Goal: Information Seeking & Learning: Find contact information

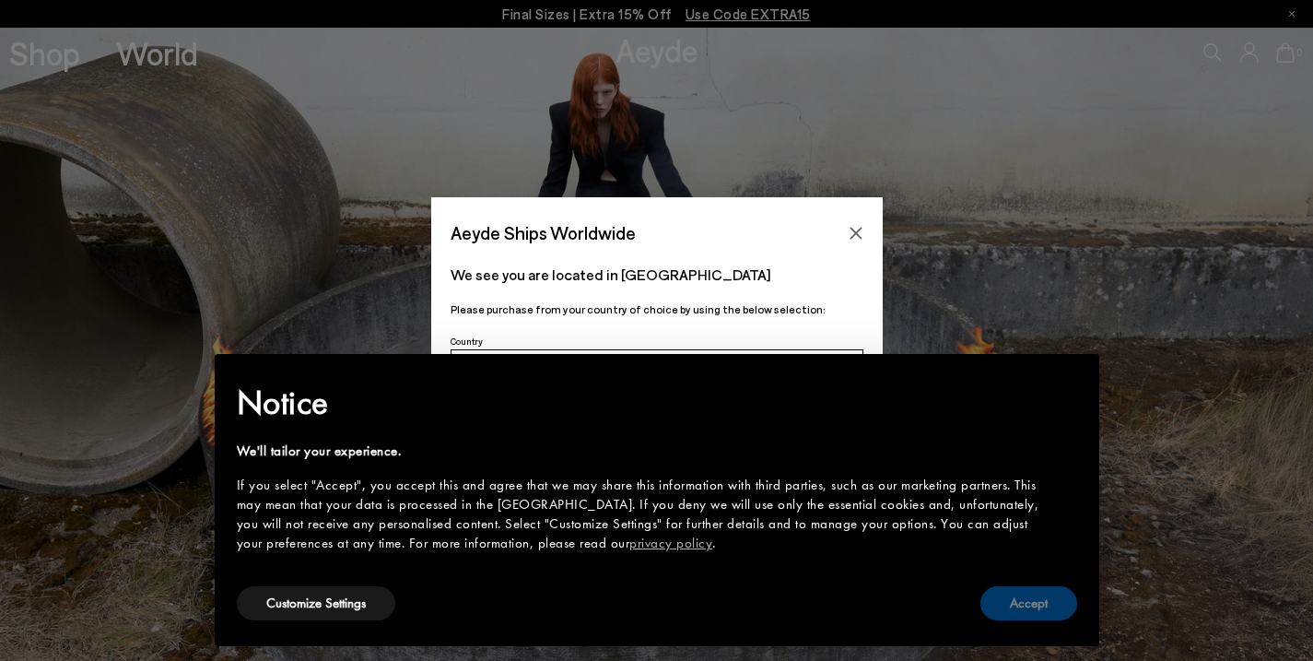
click at [1026, 611] on button "Accept" at bounding box center [1028, 603] width 97 height 34
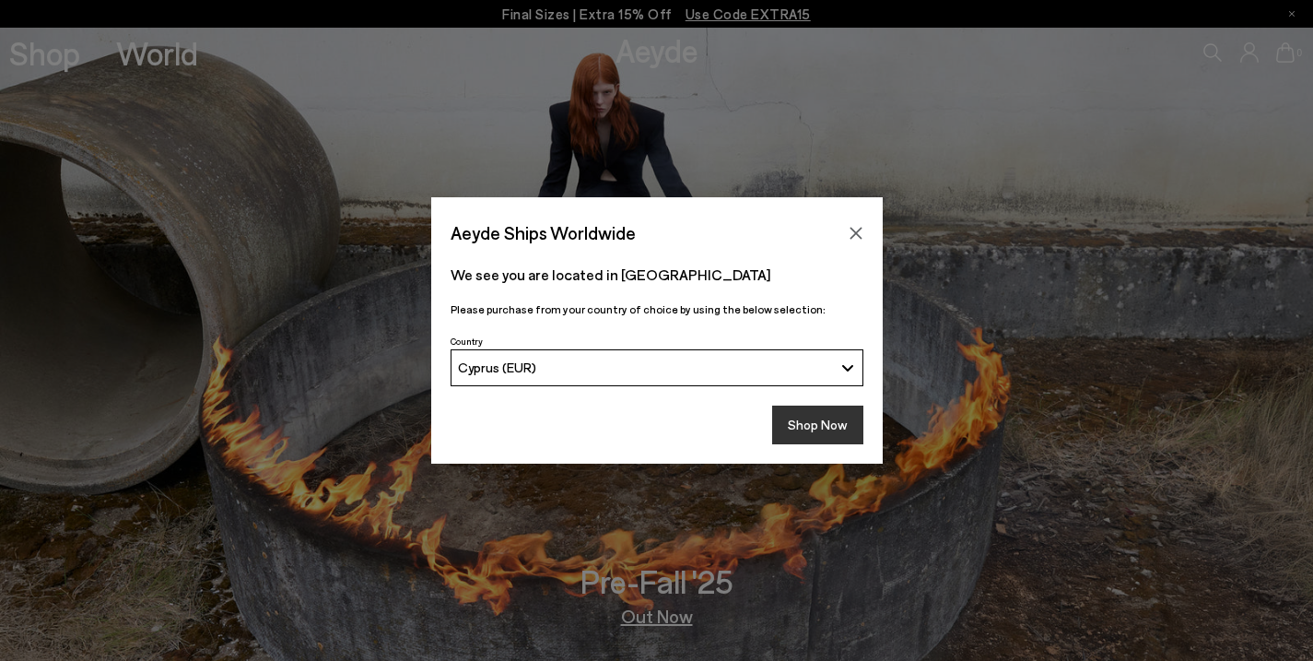
click at [839, 417] on button "Shop Now" at bounding box center [817, 424] width 91 height 39
click at [835, 432] on button "Shop Now" at bounding box center [817, 424] width 91 height 39
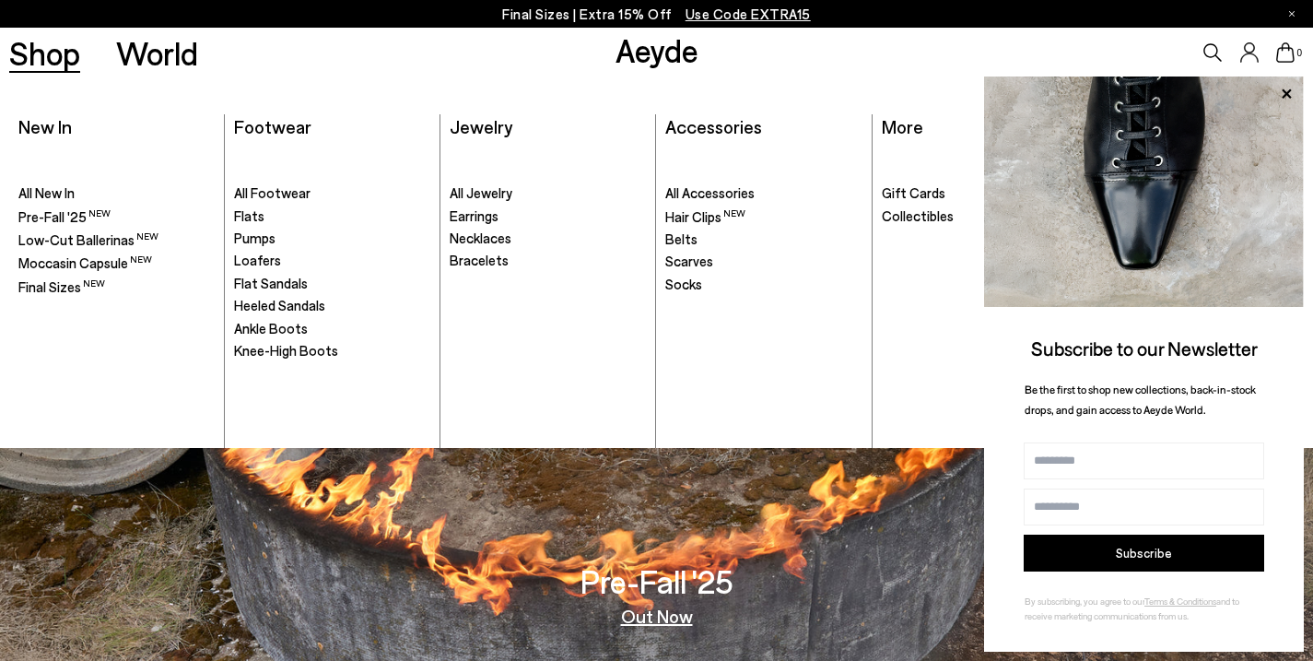
click at [33, 61] on link "Shop" at bounding box center [44, 53] width 71 height 32
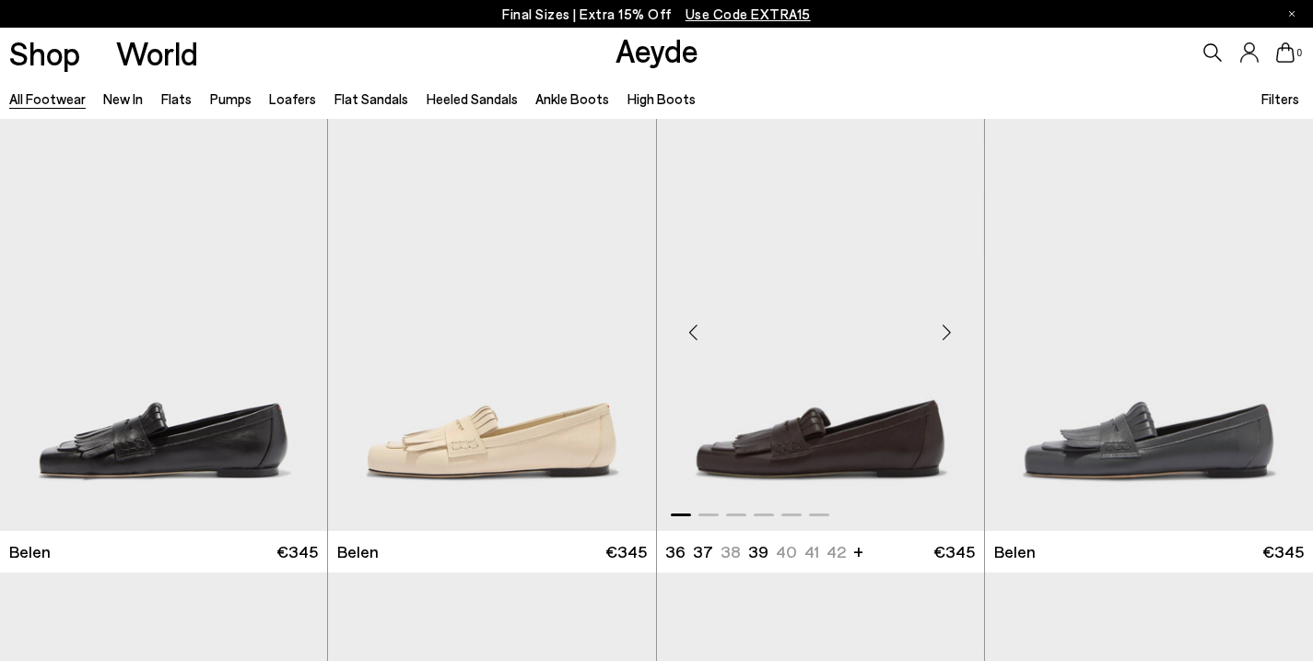
click at [946, 338] on div "Next slide" at bounding box center [947, 332] width 55 height 55
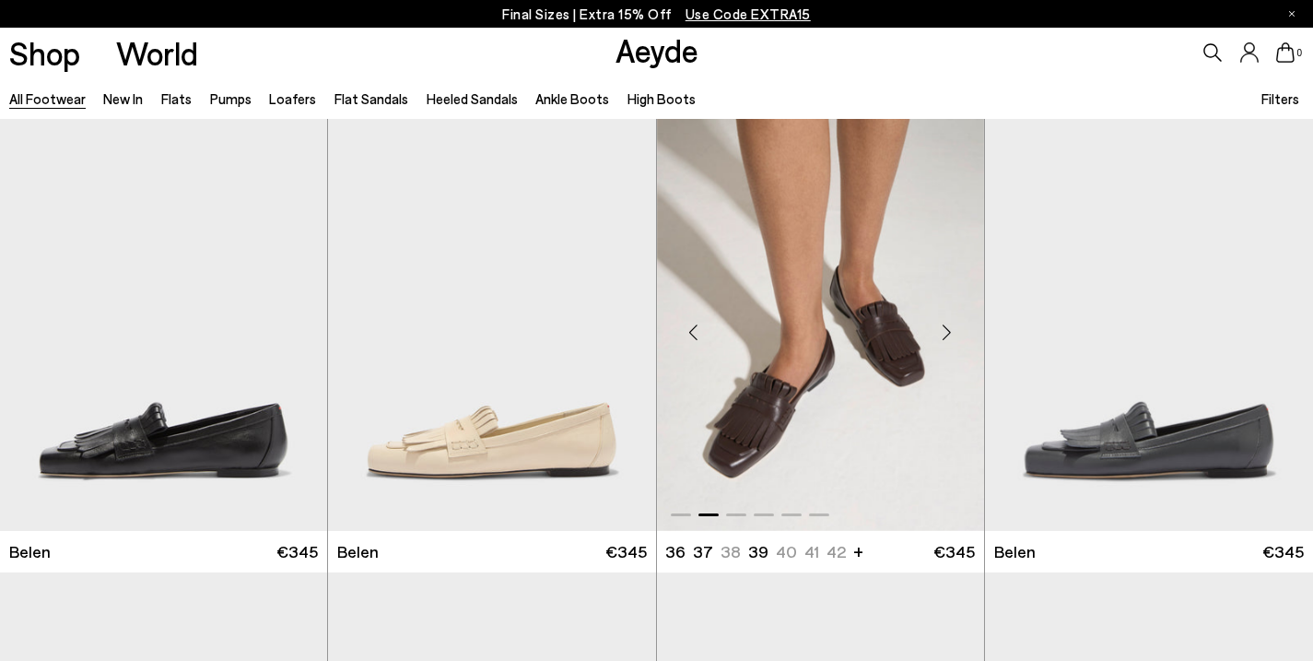
click at [946, 338] on div "Next slide" at bounding box center [947, 332] width 55 height 55
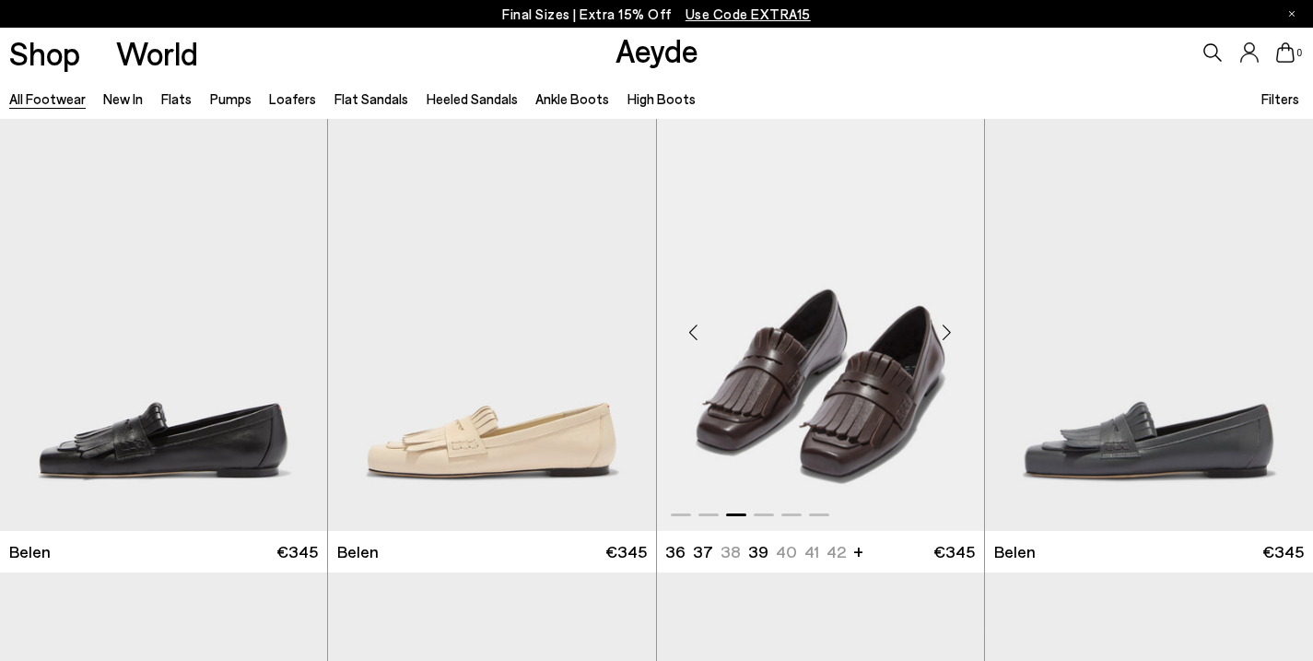
click at [946, 338] on div "Next slide" at bounding box center [947, 332] width 55 height 55
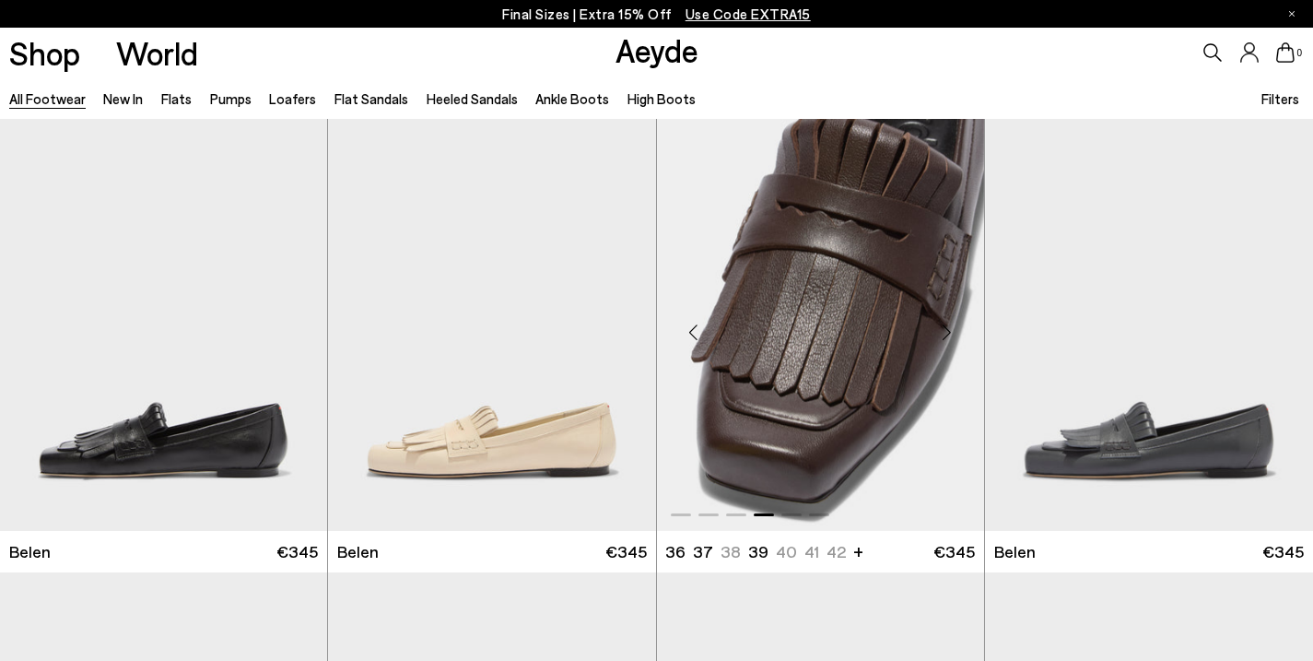
click at [946, 338] on div "Next slide" at bounding box center [947, 332] width 55 height 55
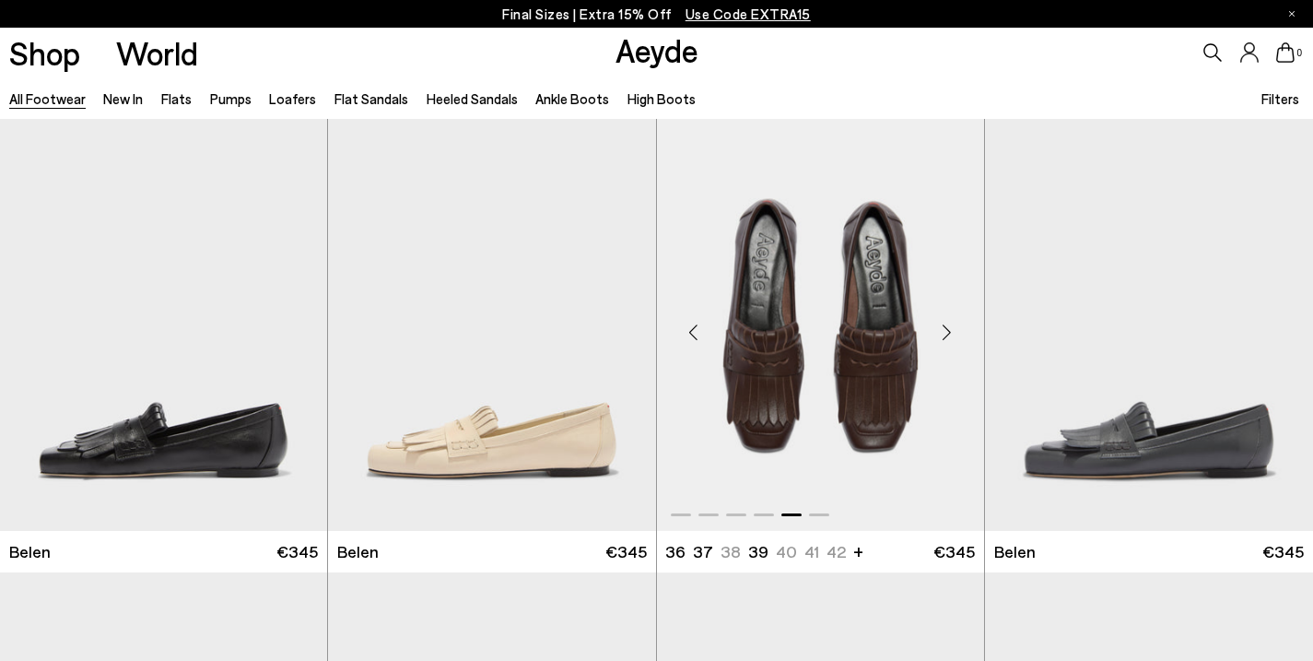
click at [946, 338] on div "Next slide" at bounding box center [947, 332] width 55 height 55
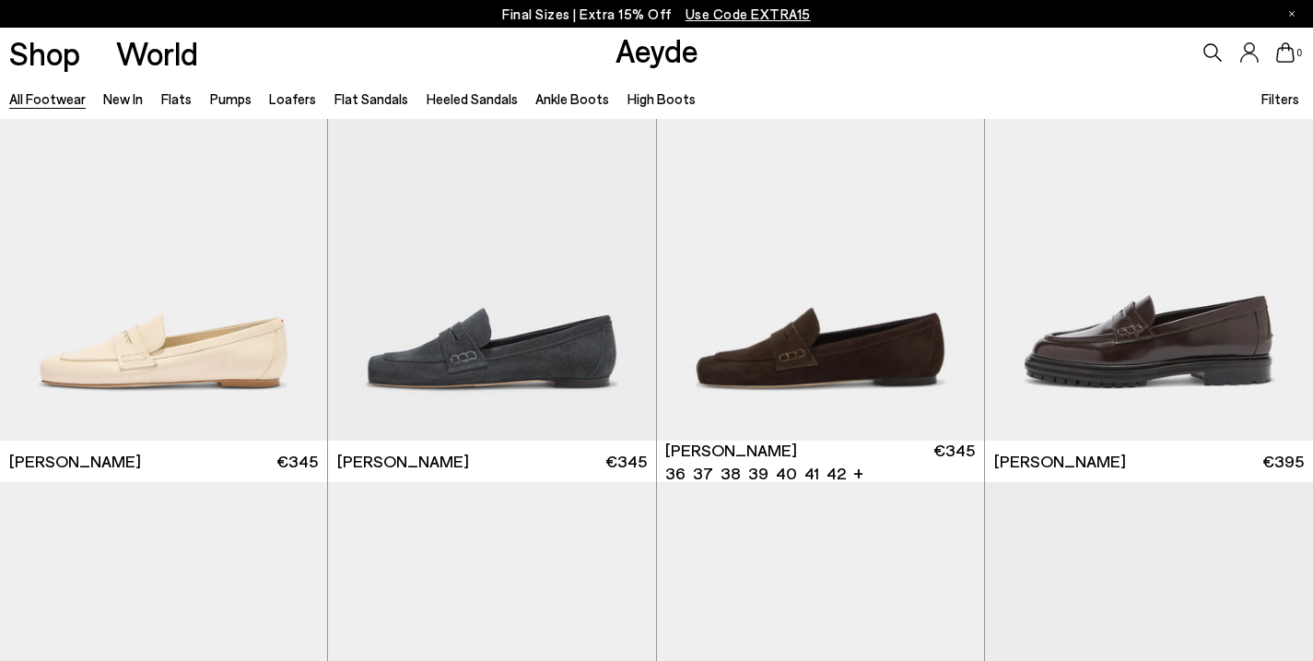
scroll to position [993, 0]
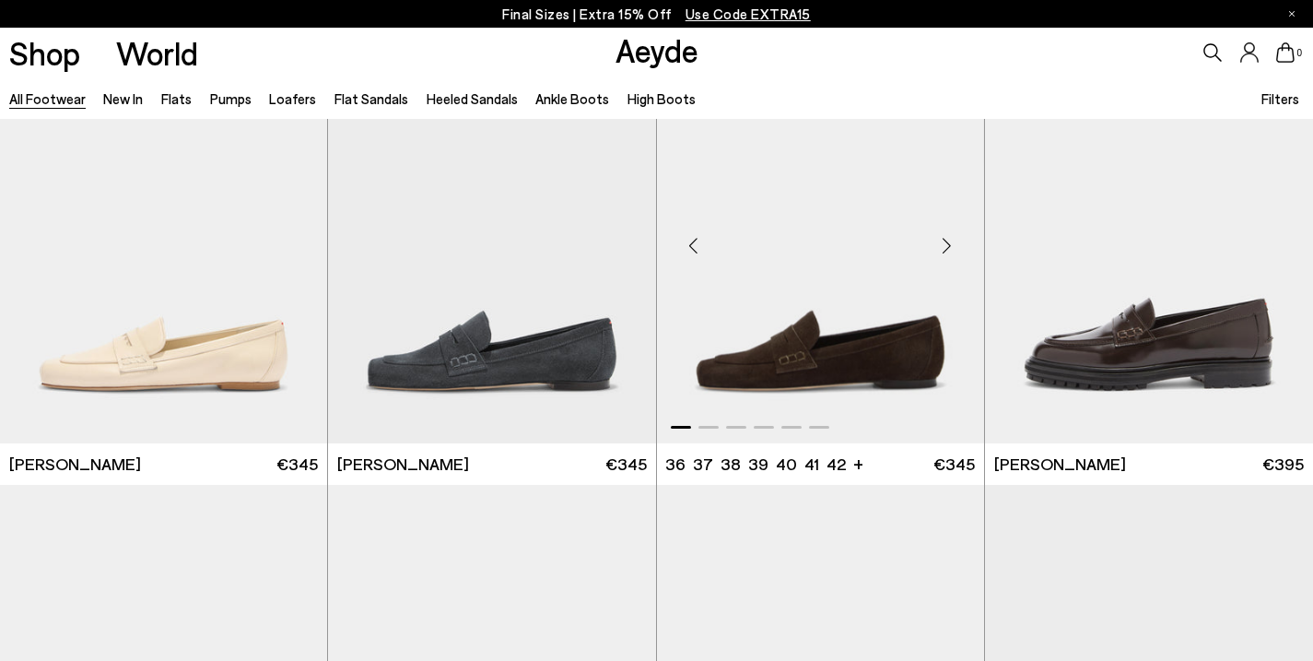
click at [945, 255] on div "Next slide" at bounding box center [947, 244] width 55 height 55
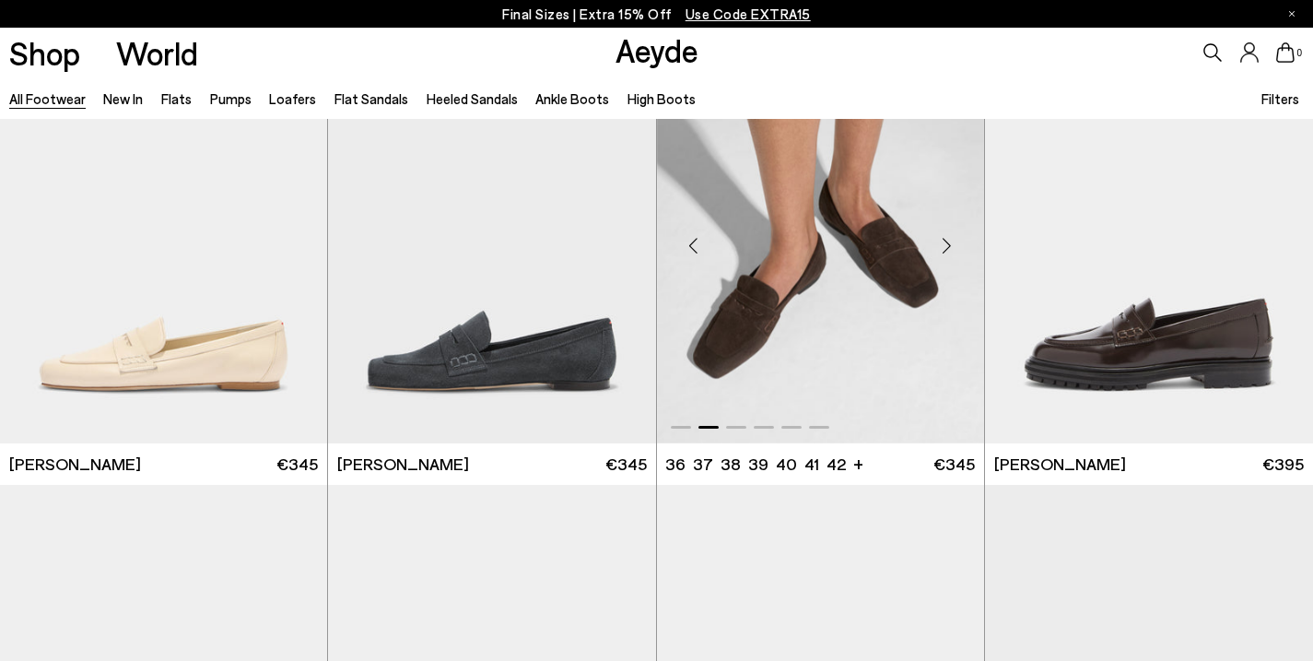
click at [945, 255] on div "Next slide" at bounding box center [947, 244] width 55 height 55
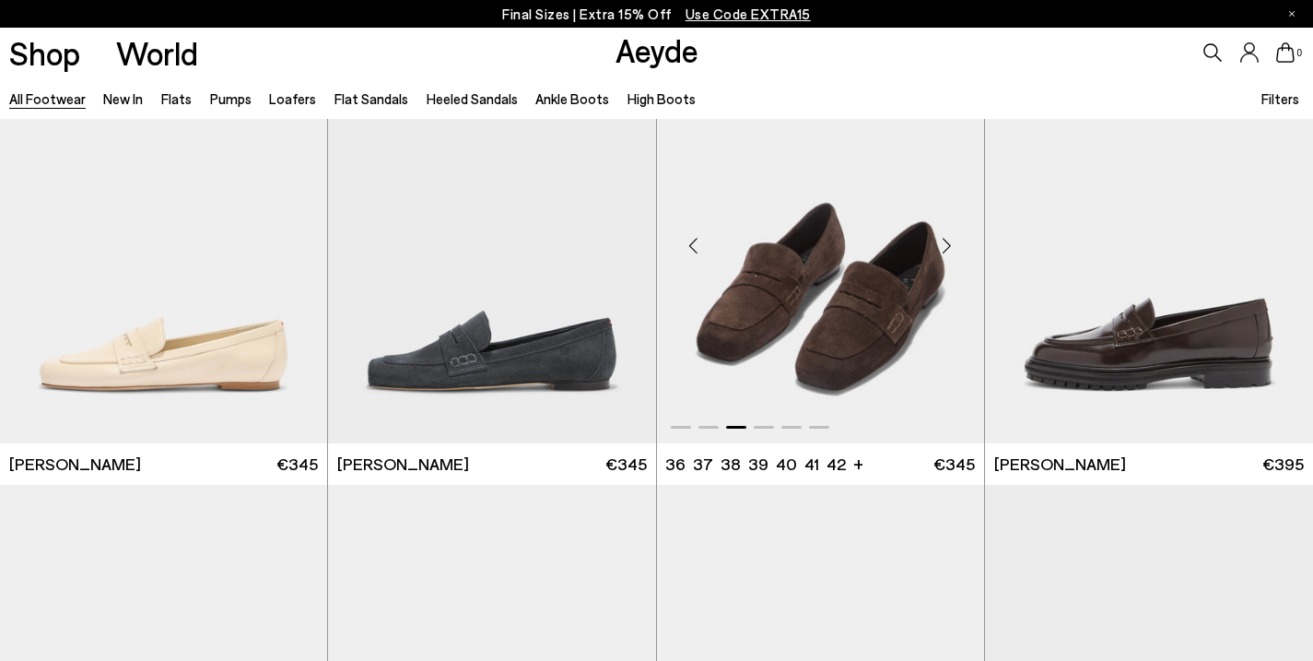
click at [945, 255] on div "Next slide" at bounding box center [947, 244] width 55 height 55
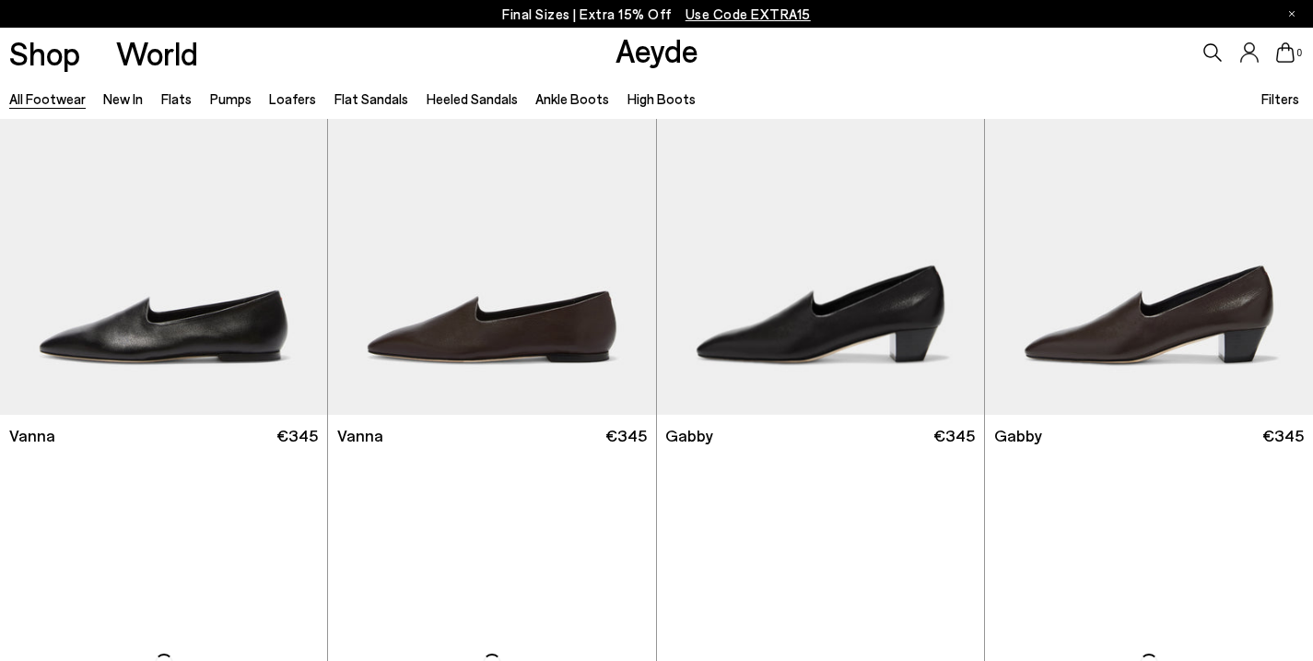
scroll to position [4752, 0]
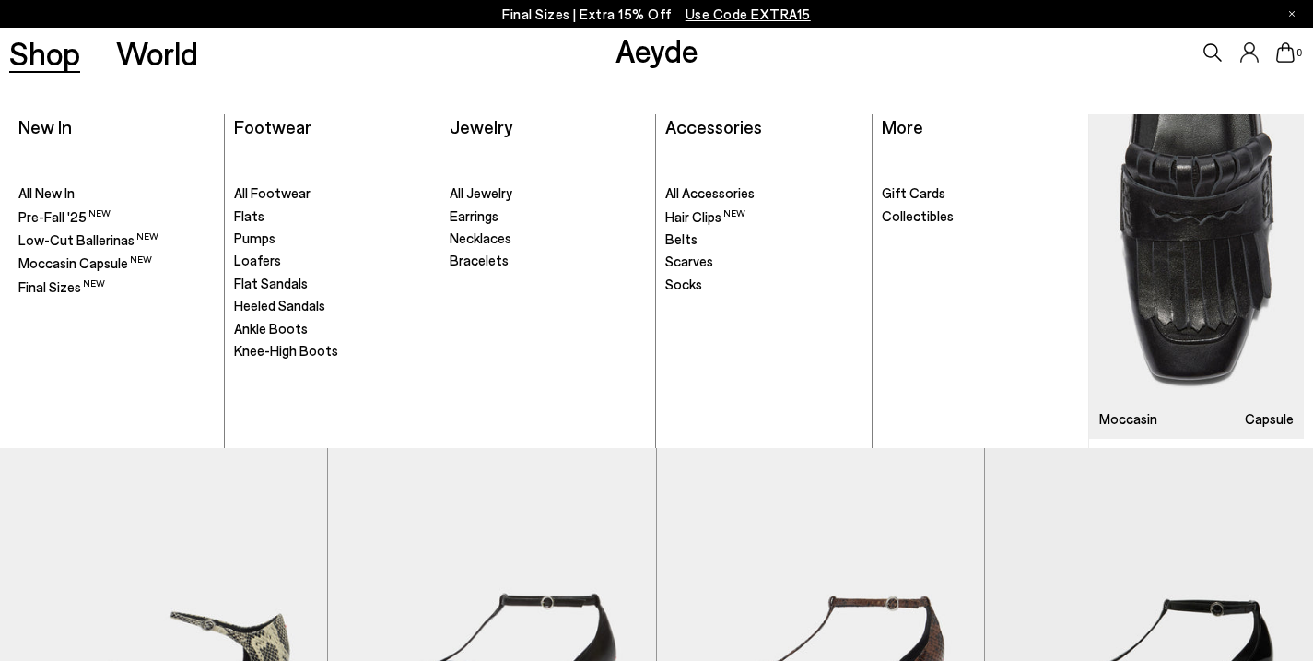
click at [65, 57] on link "Shop" at bounding box center [44, 53] width 71 height 32
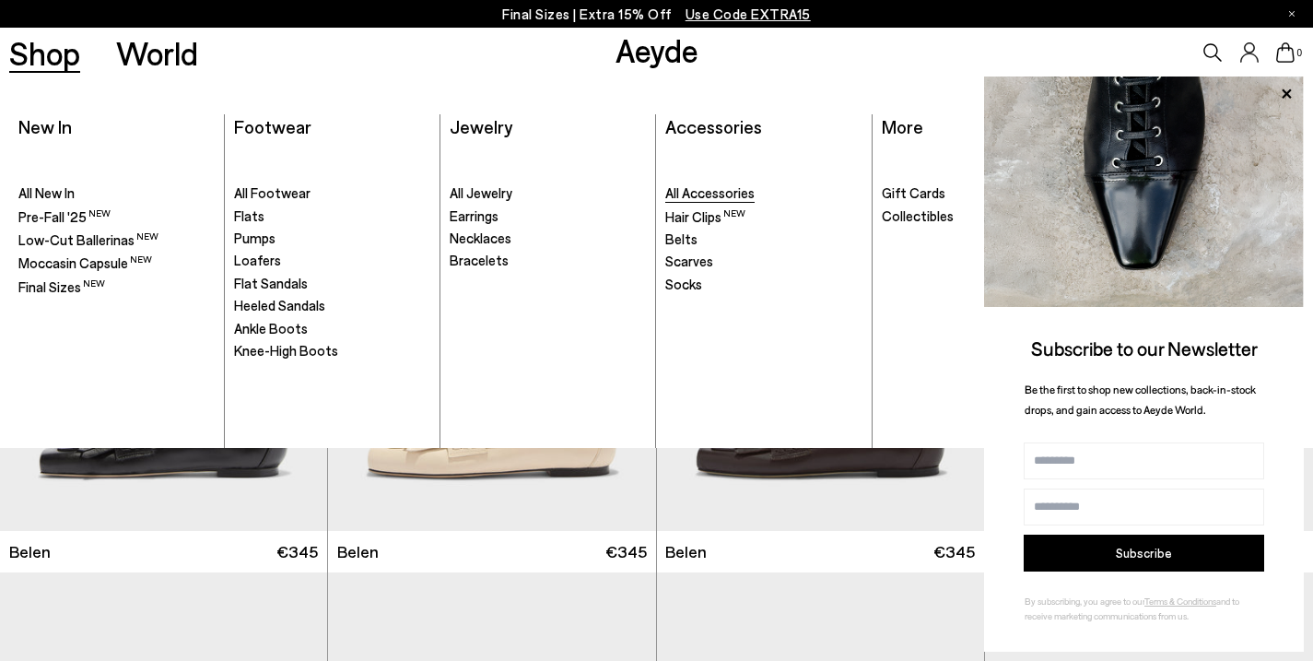
click at [708, 189] on span "All Accessories" at bounding box center [709, 192] width 89 height 17
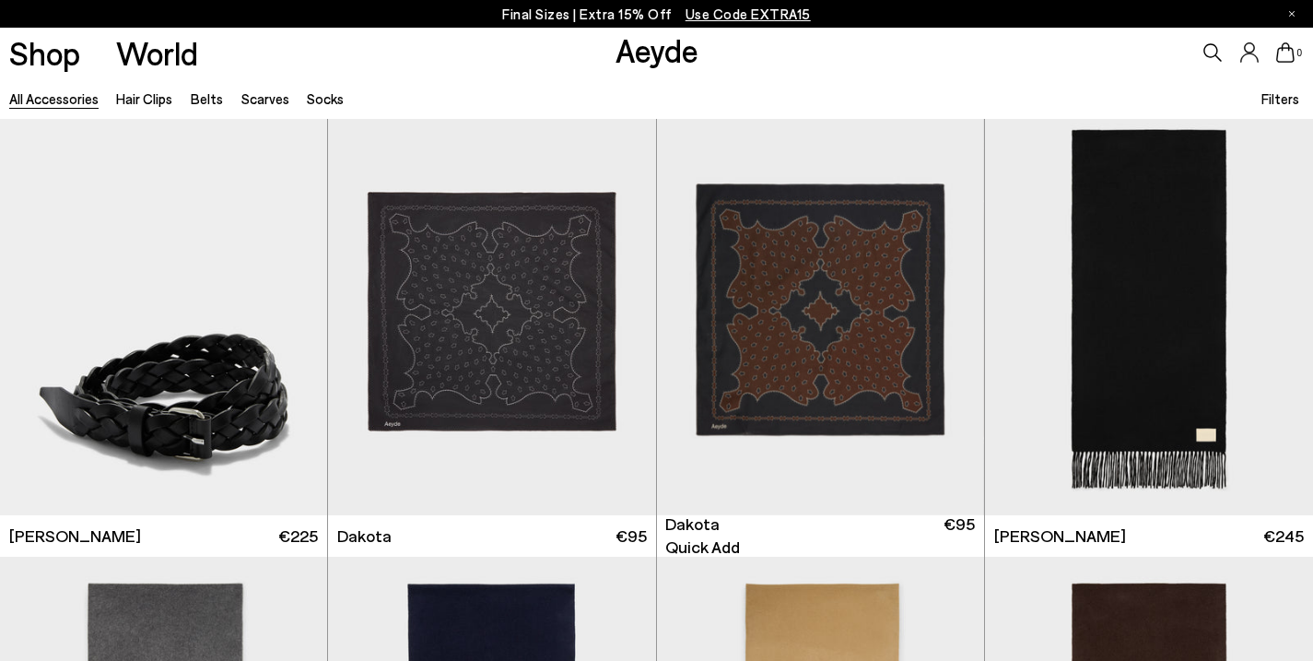
scroll to position [3196, 0]
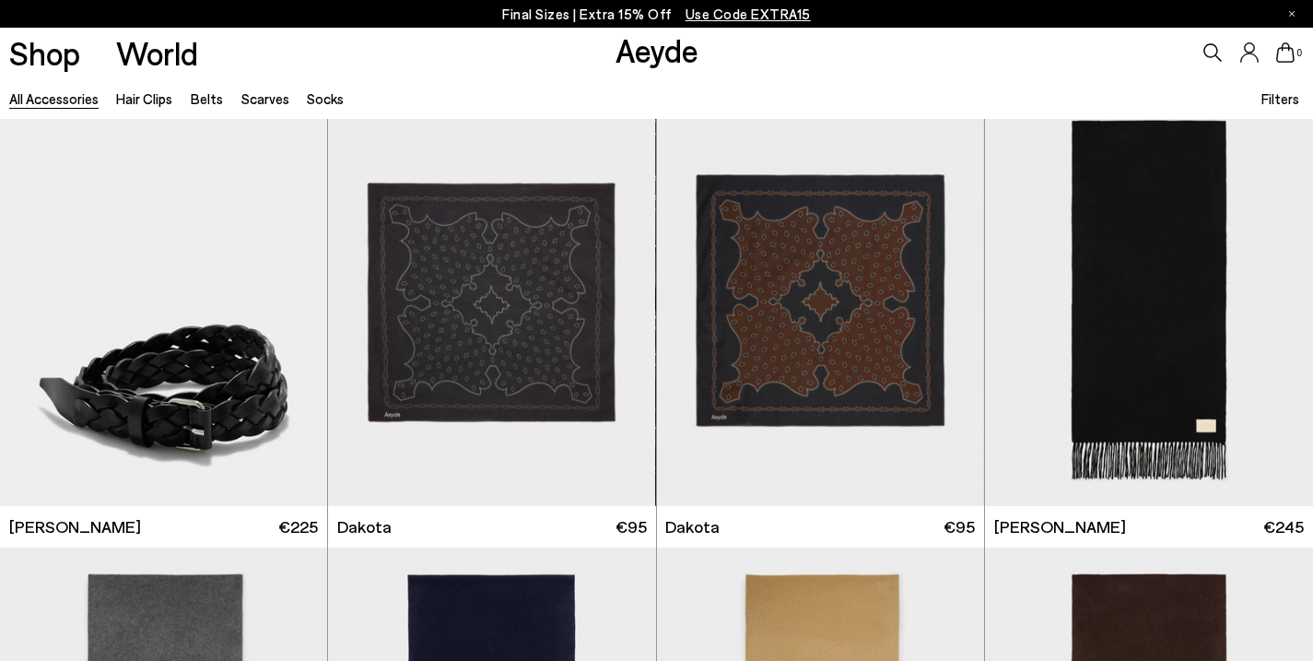
click at [43, 106] on link "All accessories" at bounding box center [53, 98] width 89 height 17
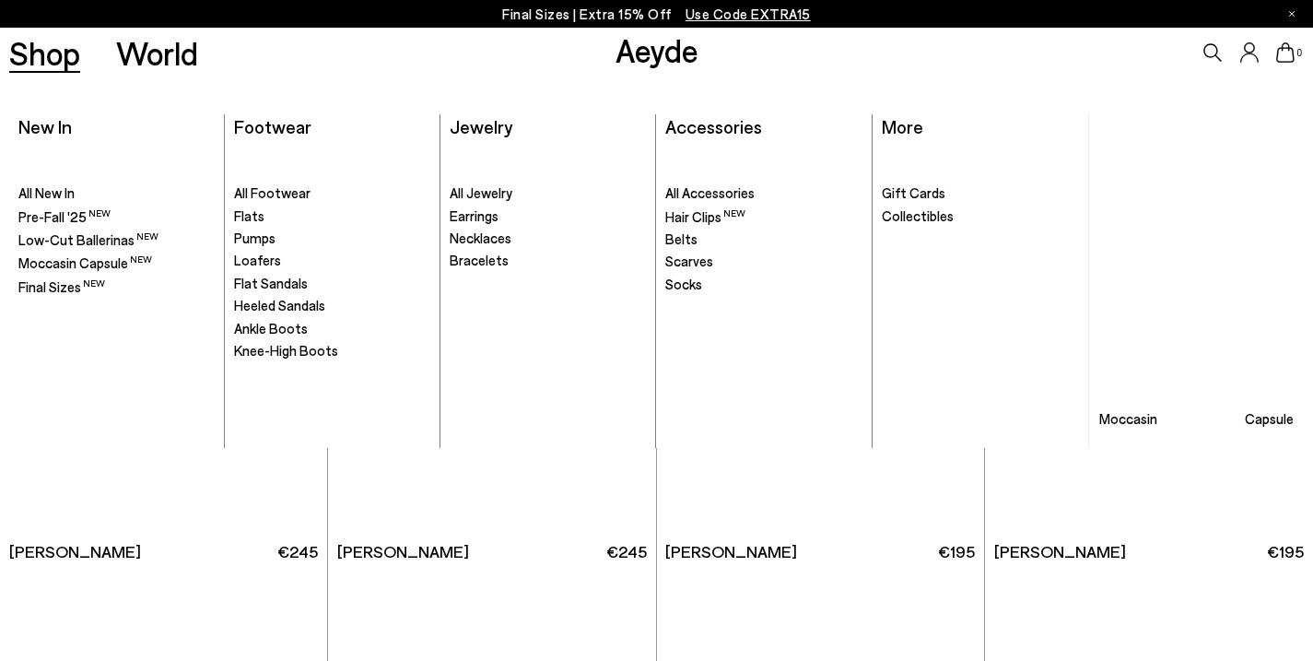
click at [45, 50] on link "Shop" at bounding box center [44, 53] width 71 height 32
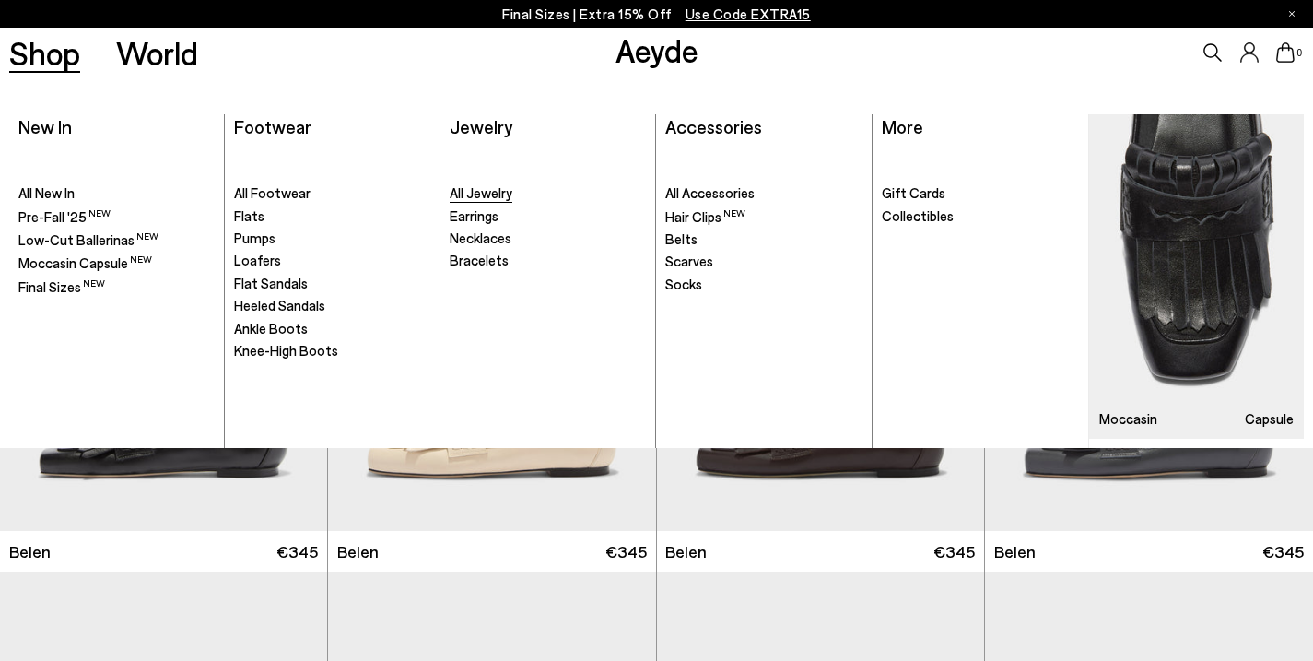
click at [475, 198] on span "All Jewelry" at bounding box center [481, 192] width 63 height 17
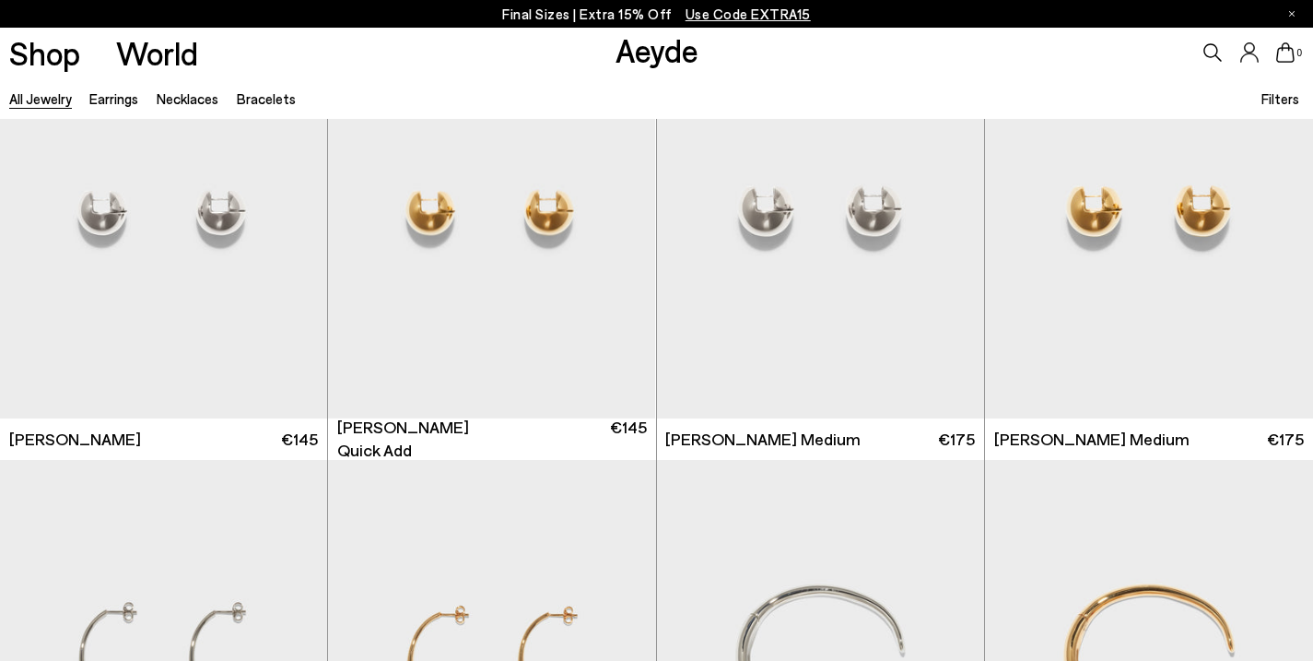
scroll to position [516, 0]
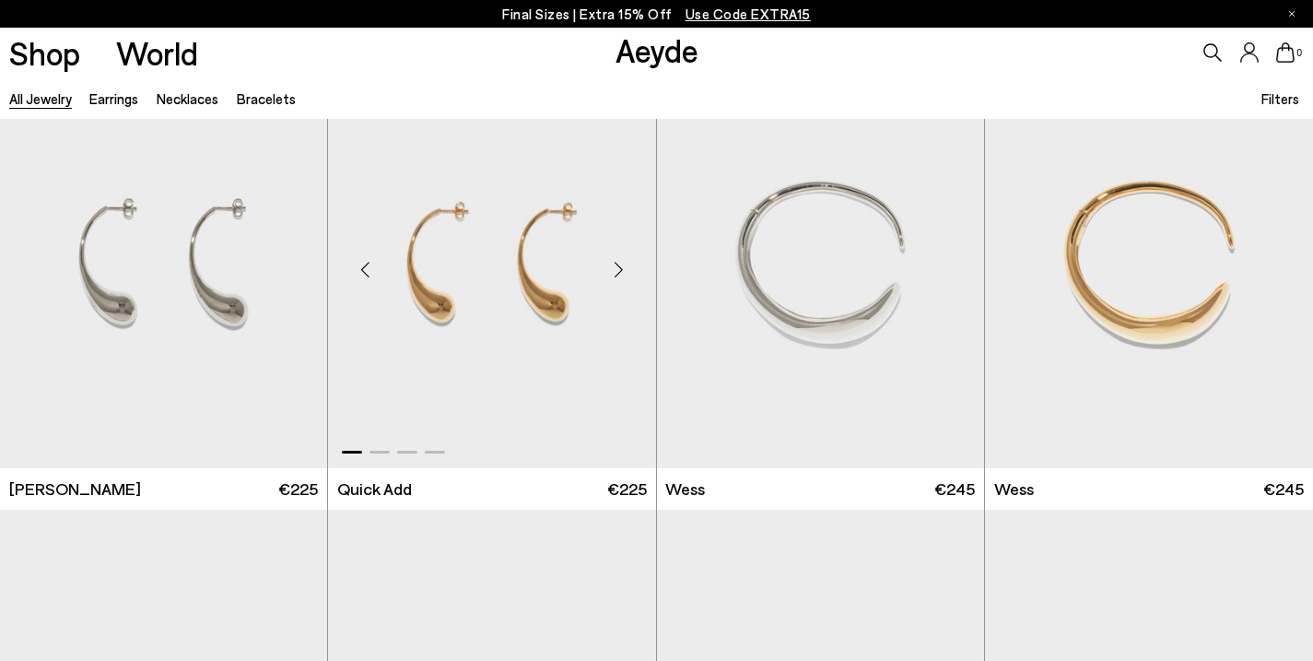
click at [624, 281] on div "Next slide" at bounding box center [619, 268] width 55 height 55
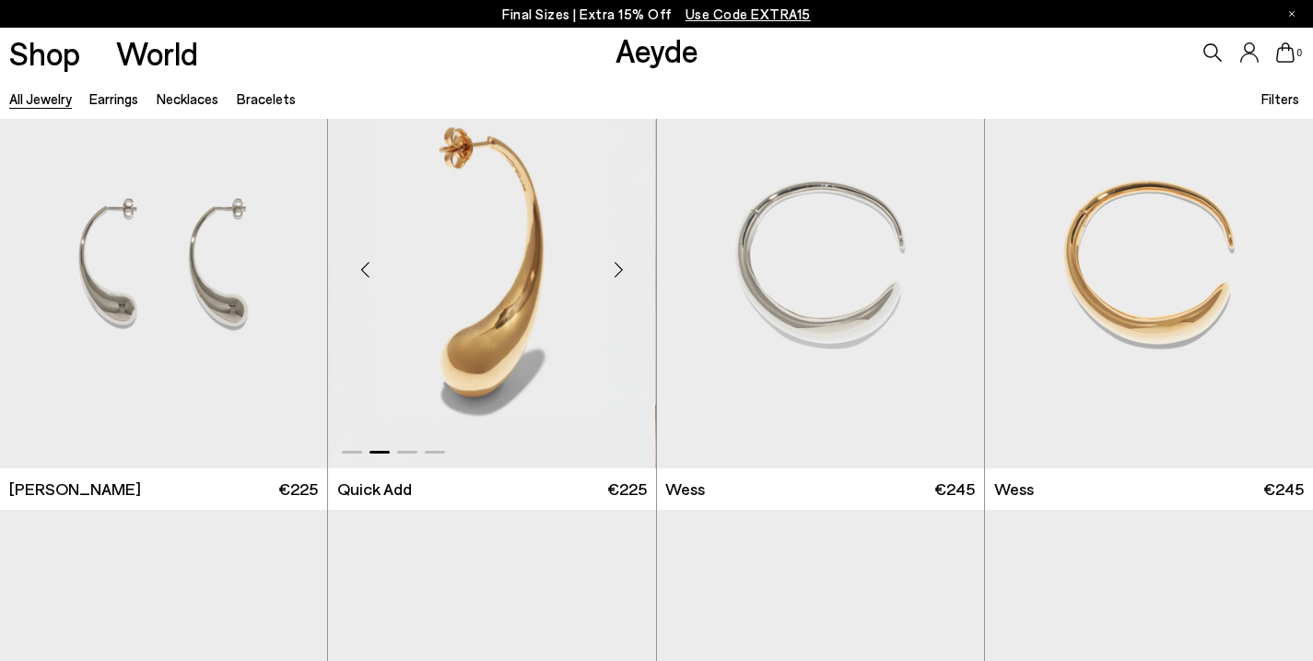
click at [624, 281] on div "Next slide" at bounding box center [619, 268] width 55 height 55
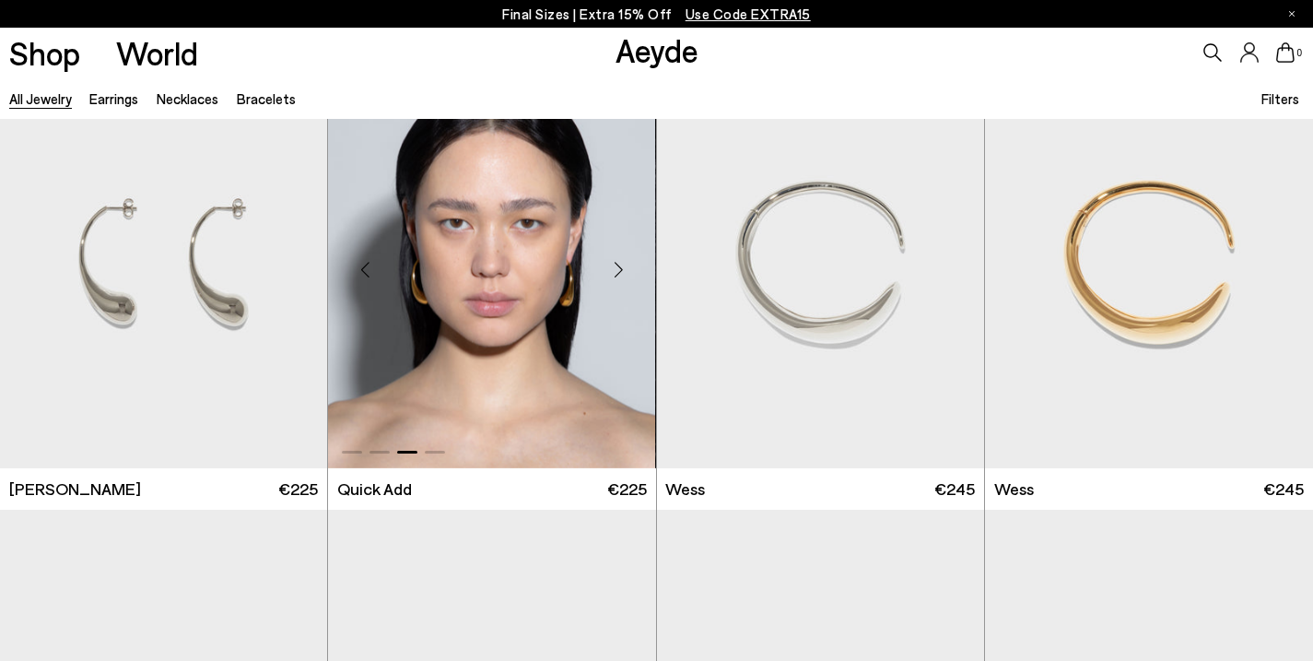
click at [624, 281] on div "Next slide" at bounding box center [619, 268] width 55 height 55
click at [941, 279] on div "Next slide" at bounding box center [947, 268] width 55 height 55
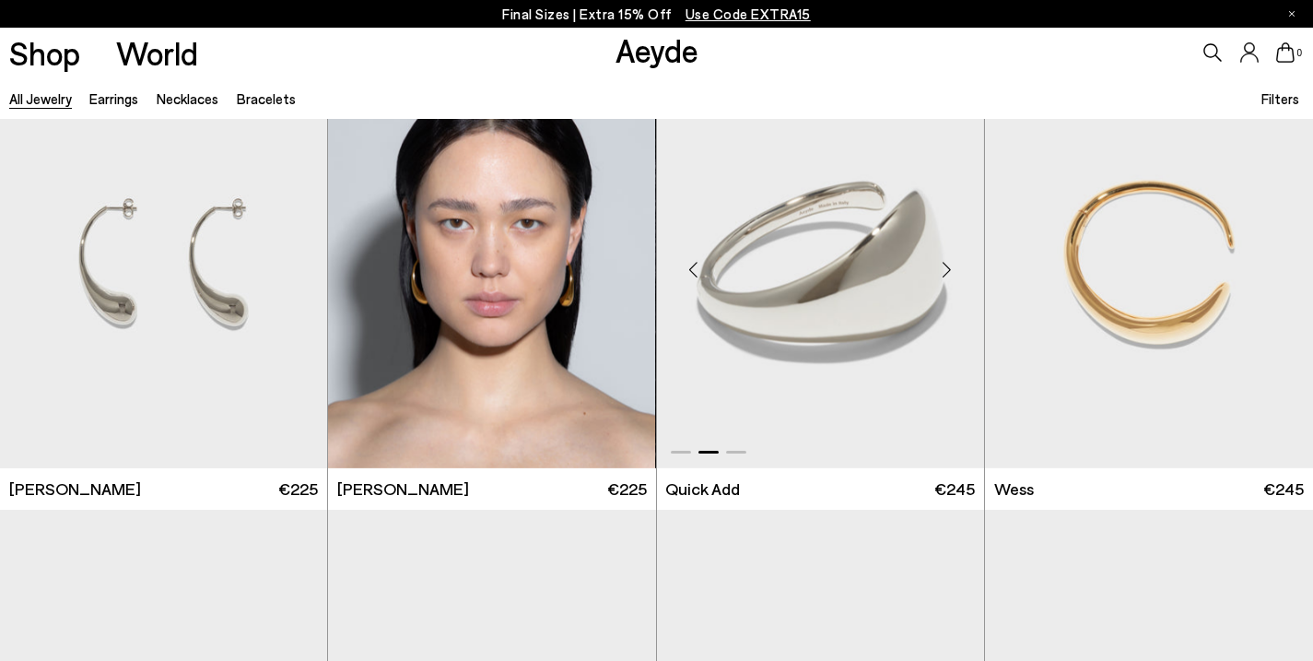
click at [941, 279] on div "Next slide" at bounding box center [947, 268] width 55 height 55
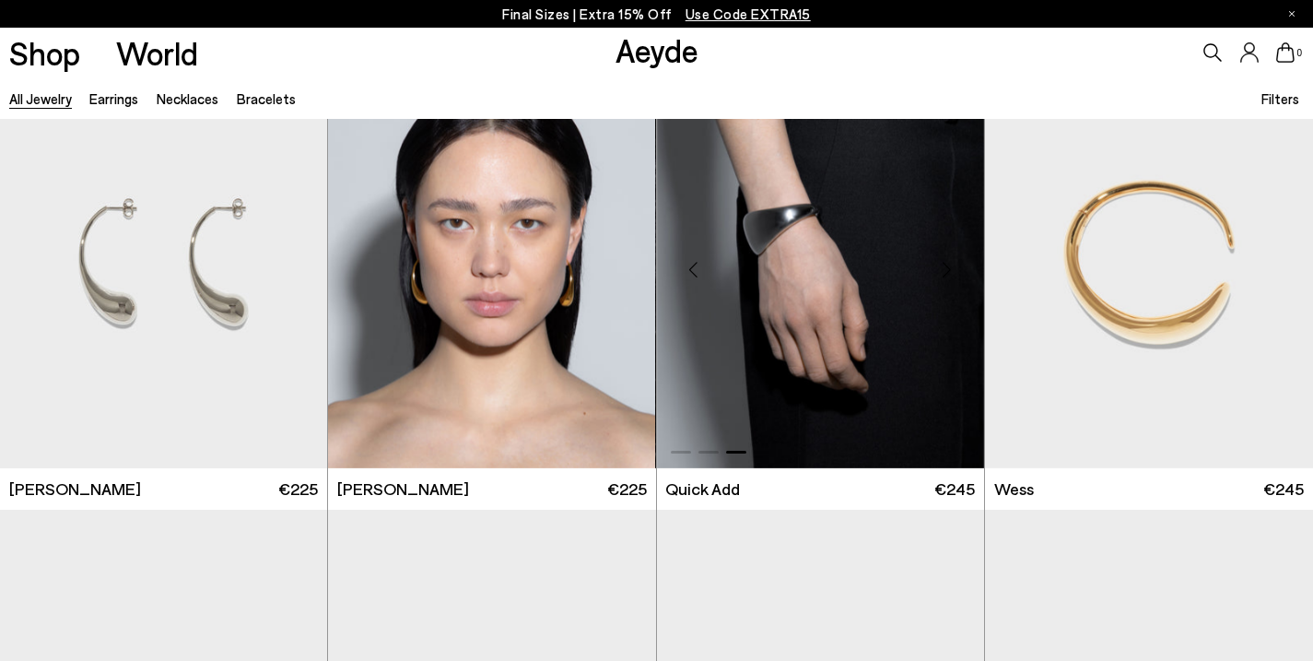
click at [941, 279] on div "Next slide" at bounding box center [947, 268] width 55 height 55
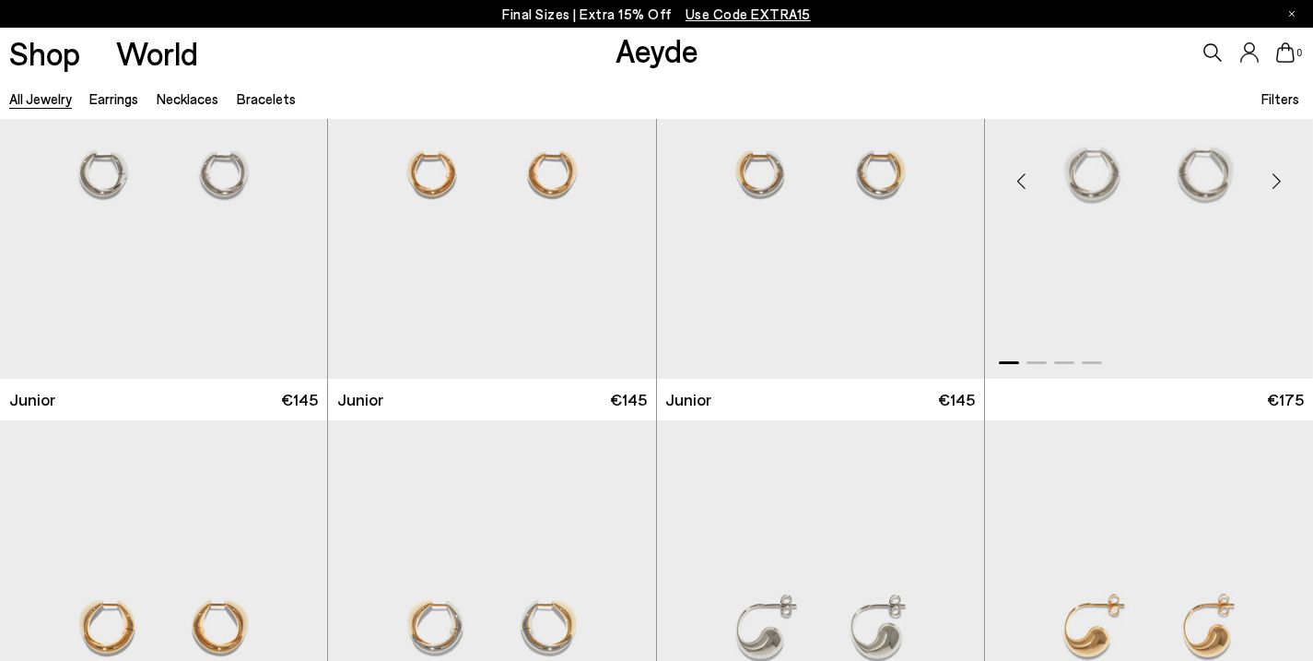
scroll to position [2506, 0]
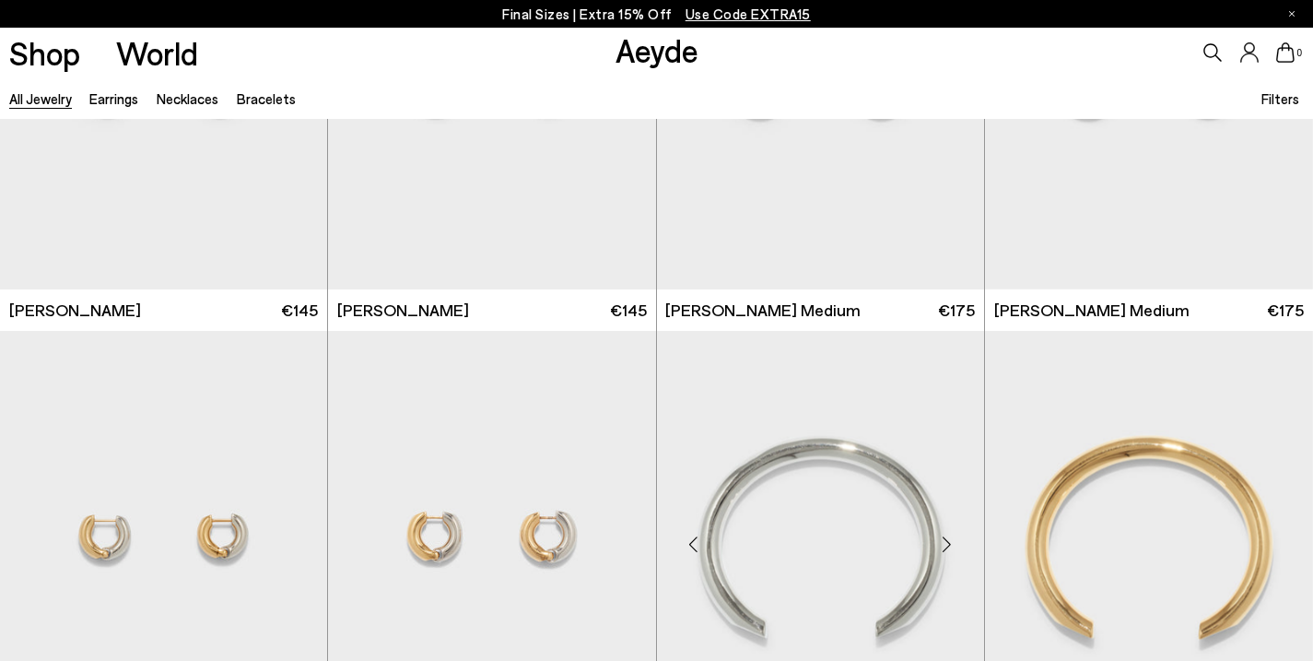
click at [937, 543] on div "Next slide" at bounding box center [947, 544] width 55 height 55
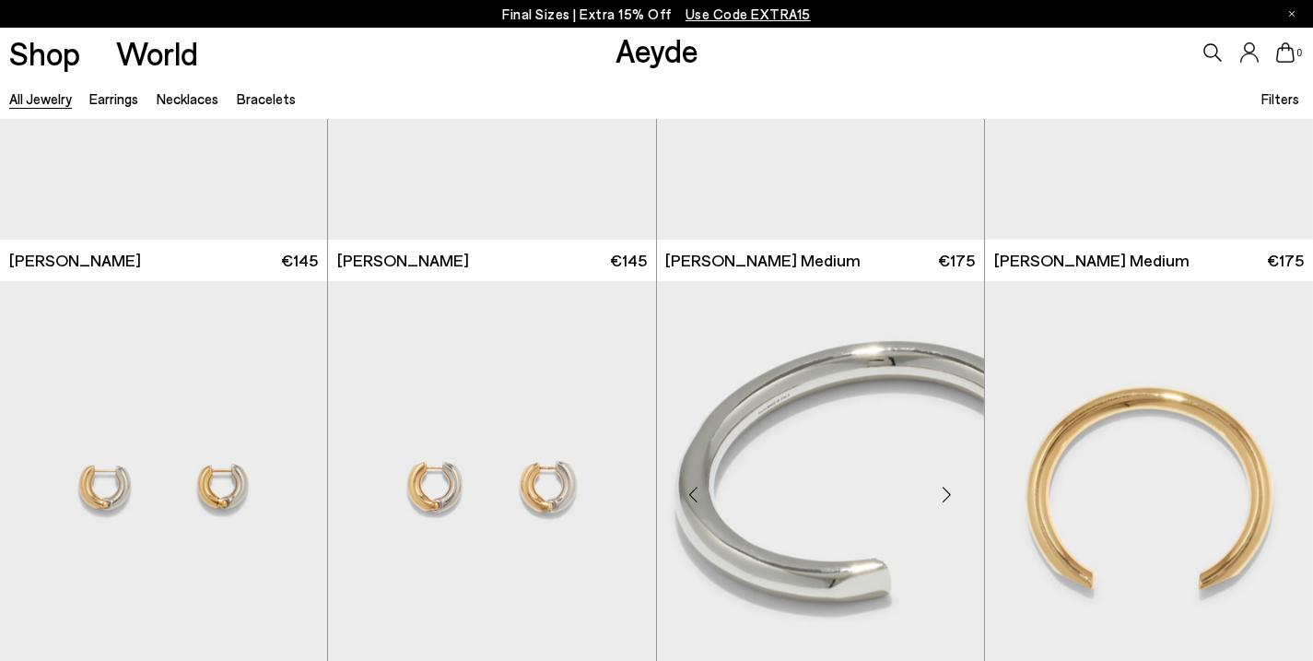
scroll to position [2563, 0]
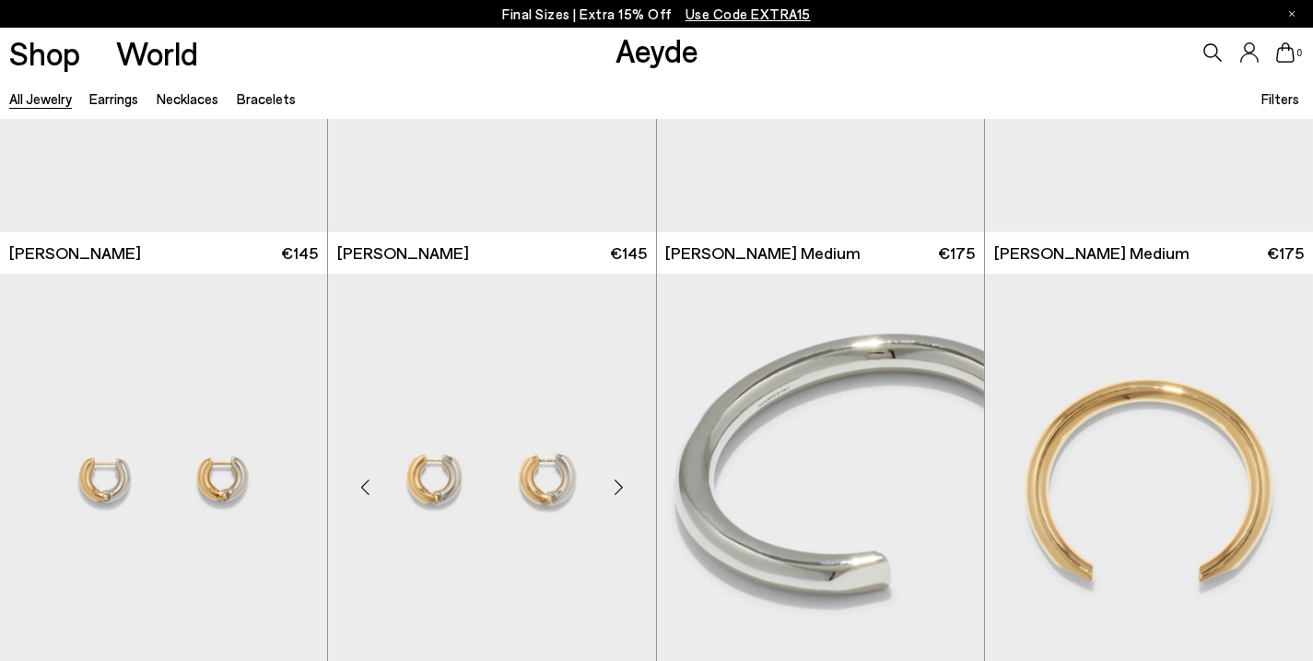
click at [625, 478] on div "Next slide" at bounding box center [619, 487] width 55 height 55
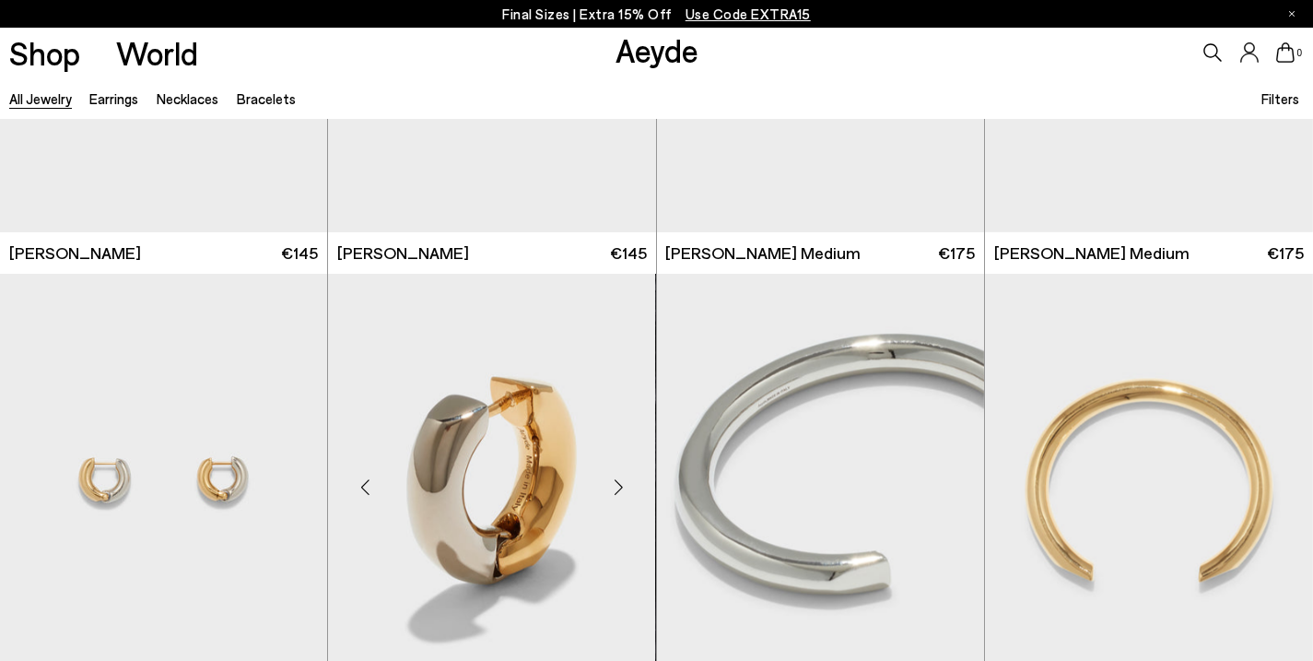
click at [625, 478] on div "Next slide" at bounding box center [619, 487] width 55 height 55
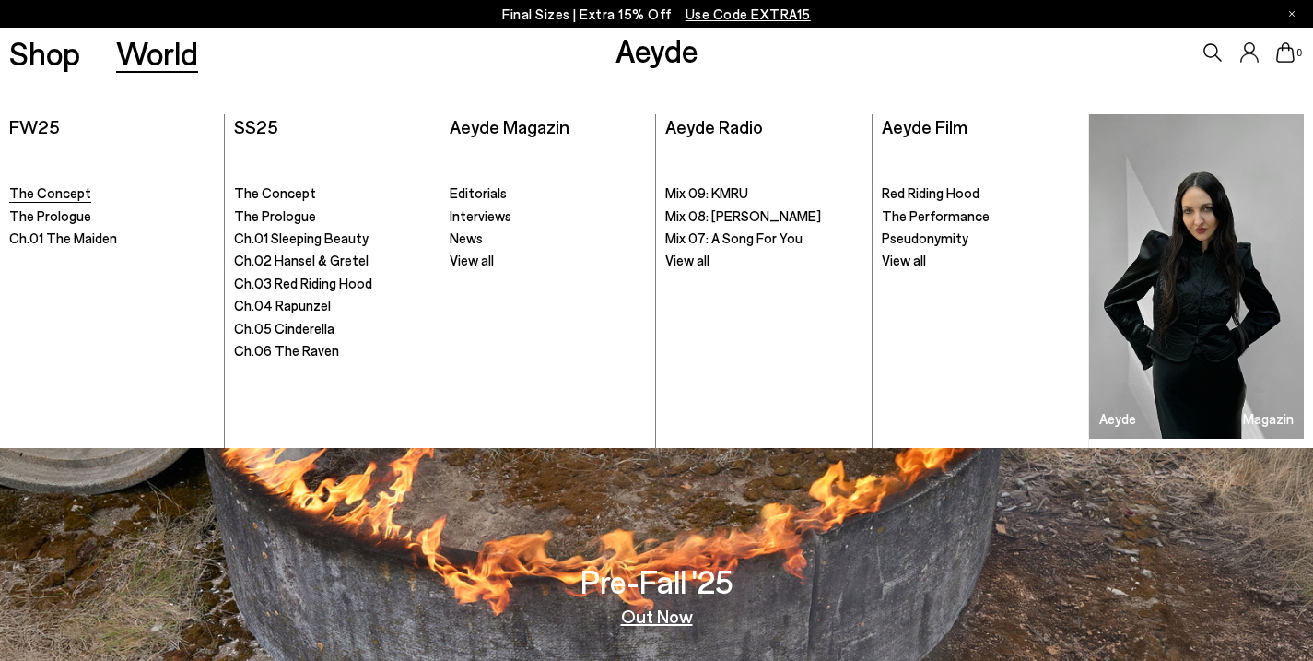
click at [70, 189] on span "The Concept" at bounding box center [50, 192] width 82 height 17
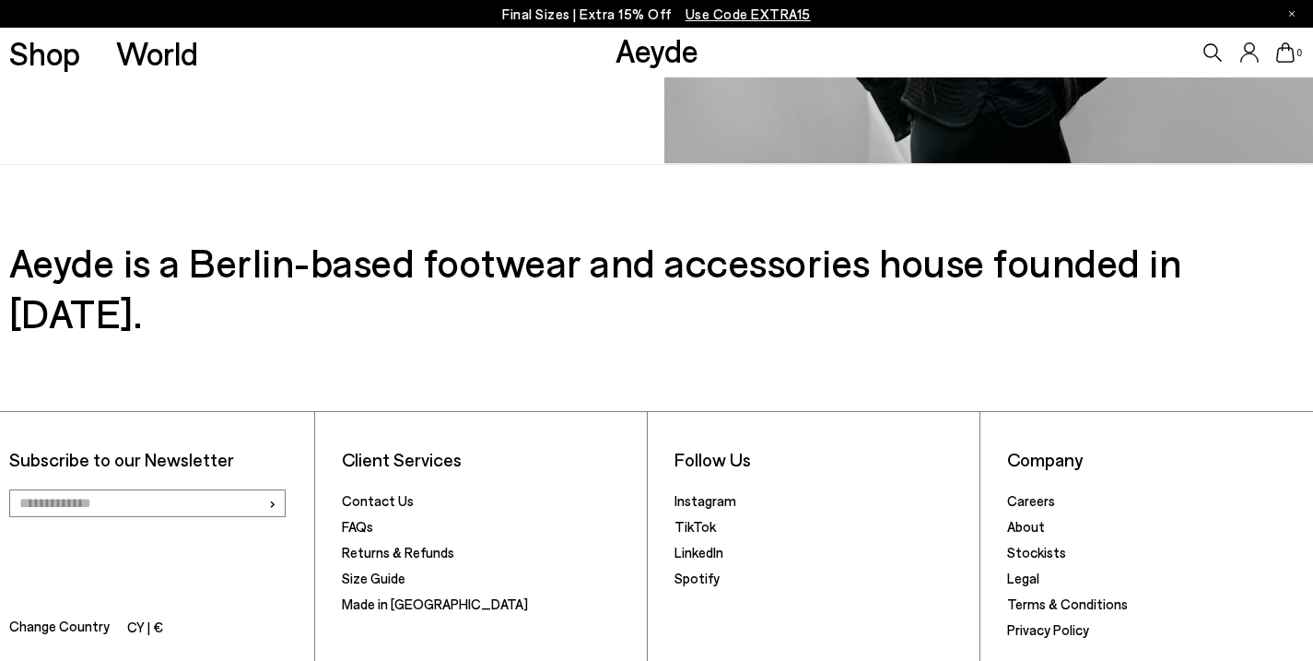
scroll to position [1913, 0]
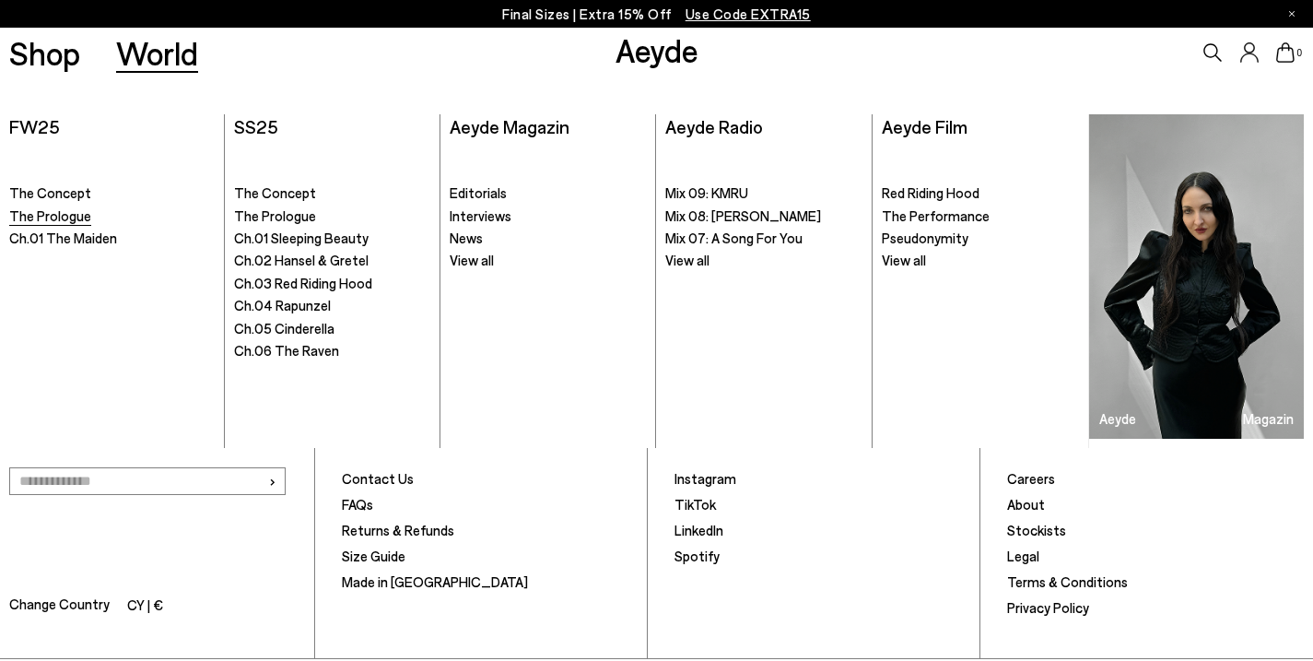
click at [74, 213] on span "The Prologue" at bounding box center [50, 215] width 82 height 17
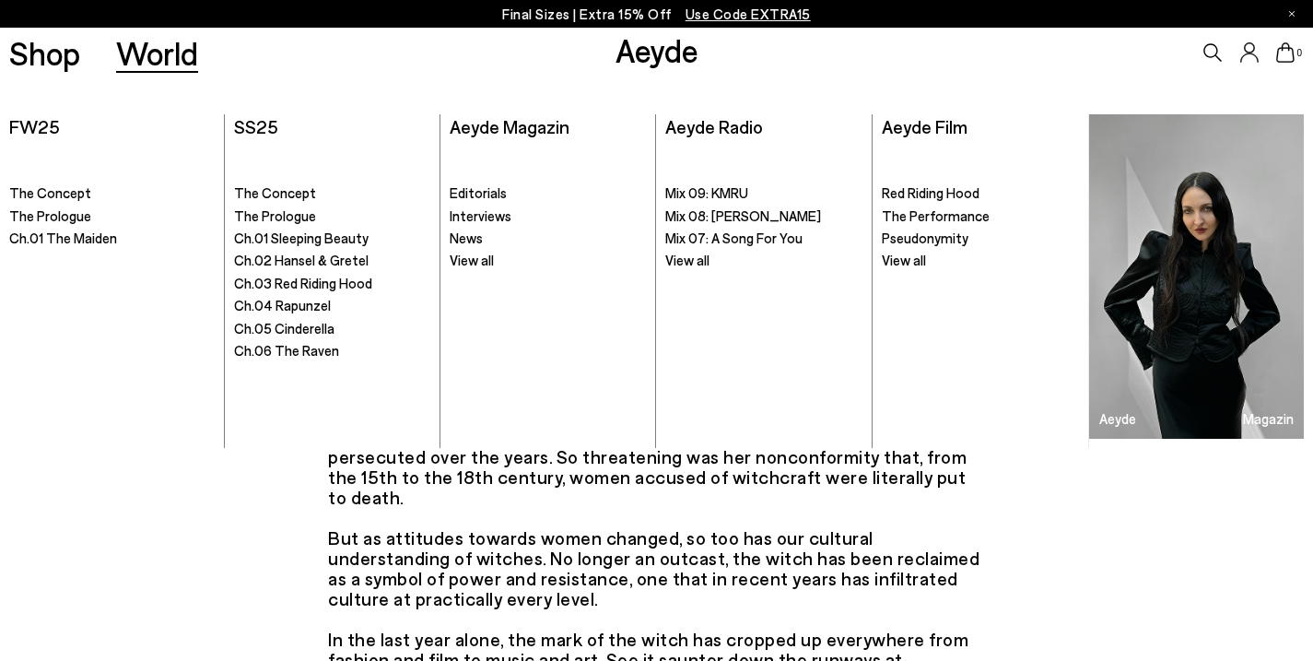
scroll to position [1038, 0]
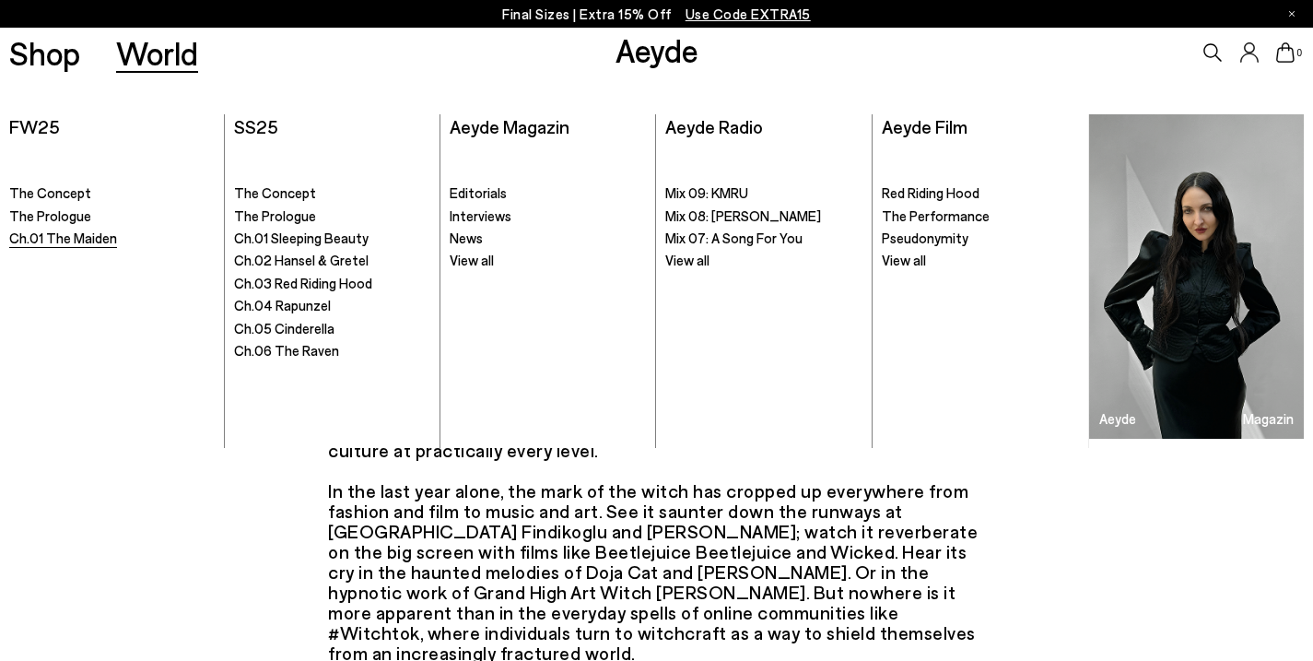
click at [56, 237] on span "Ch.01 The Maiden" at bounding box center [63, 237] width 108 height 17
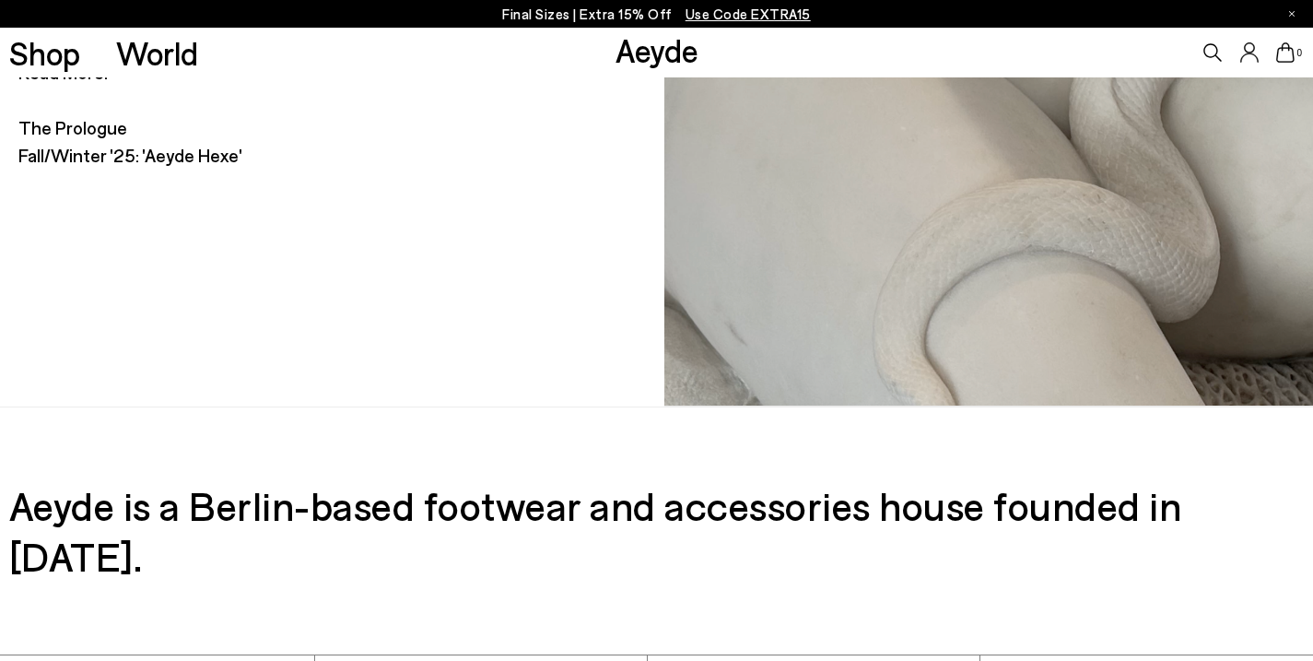
scroll to position [6370, 0]
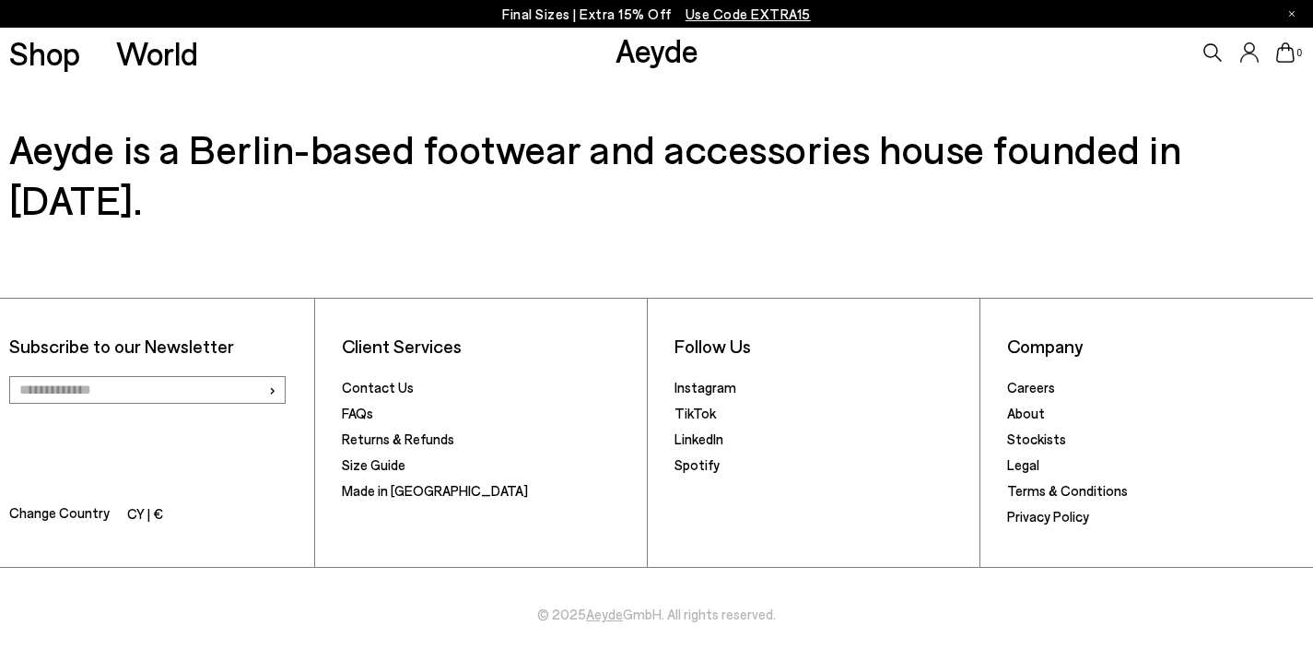
scroll to position [1855, 0]
click at [390, 391] on link "Contact Us" at bounding box center [378, 387] width 72 height 17
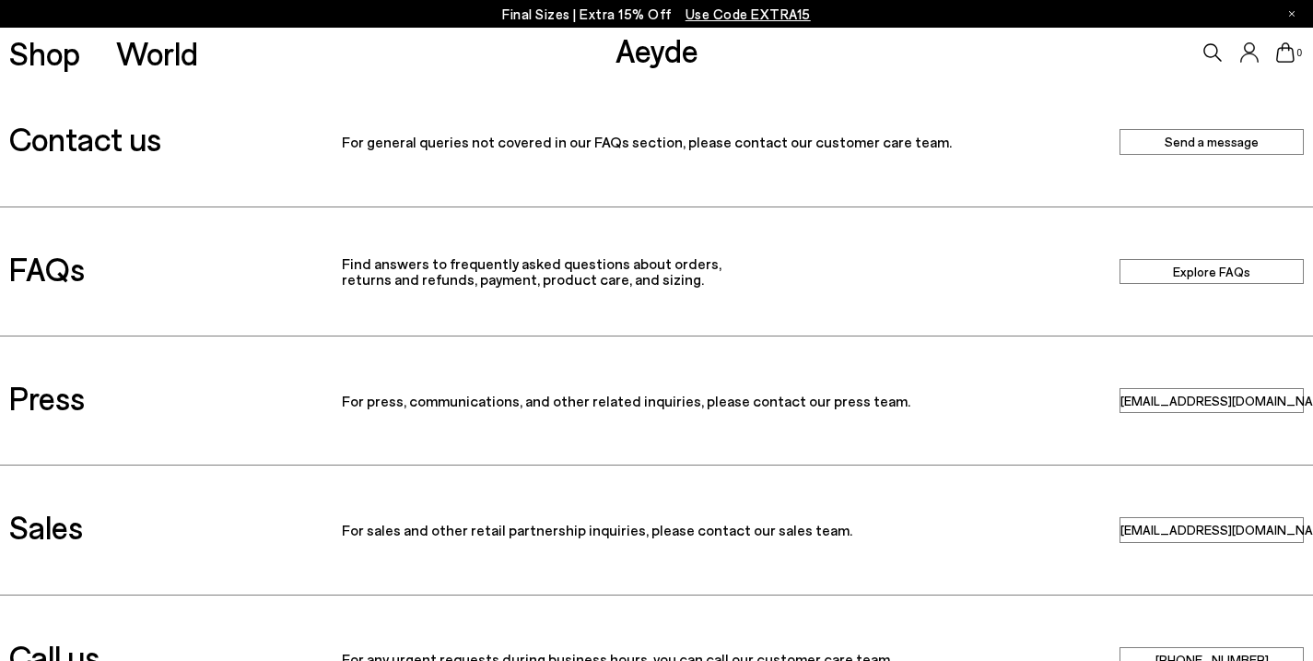
click at [1175, 146] on link "Send a message" at bounding box center [1212, 141] width 184 height 25
